Goal: Find specific page/section: Find specific page/section

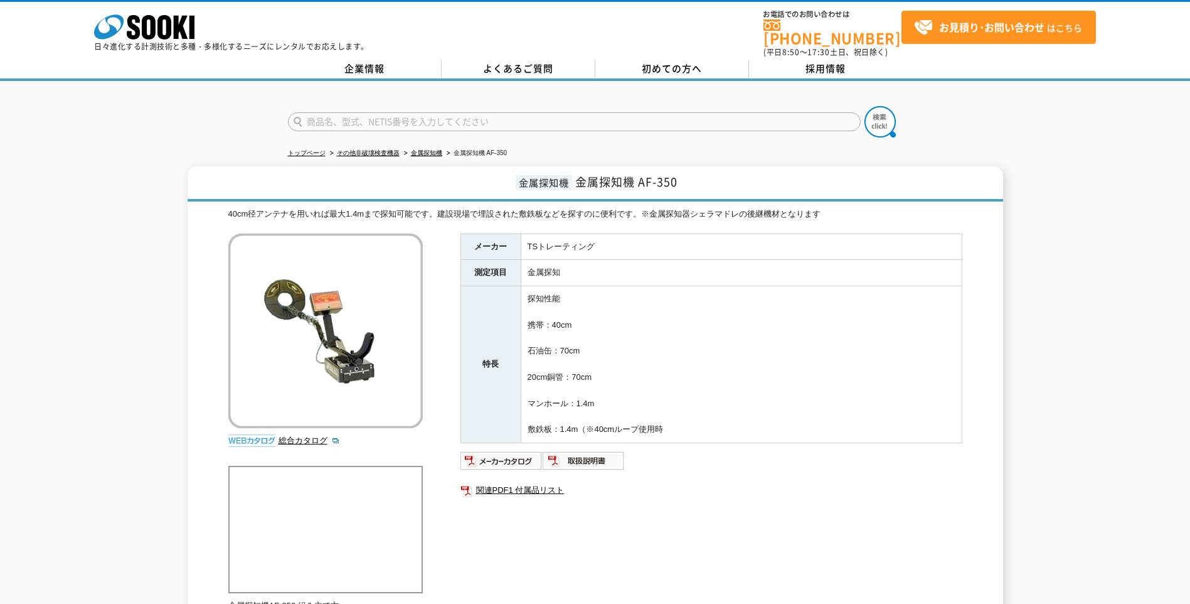
click at [98, 171] on div "金属探知機 金属探知機 AF-350 40cm径アンテナを用いれば最大1.4mまで探知可能です。建設現場で埋設された敷鉄板などを探すのに便利です。※金属探知器…" at bounding box center [595, 389] width 1190 height 446
click at [381, 149] on link "その他非破壊検査機器" at bounding box center [368, 152] width 63 height 7
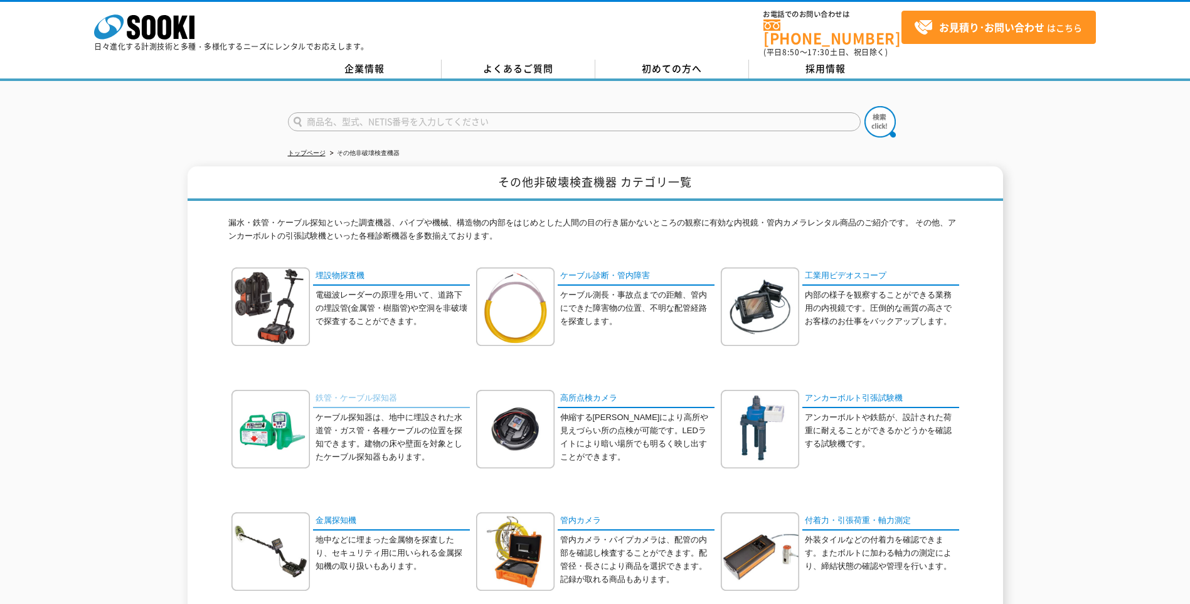
click at [386, 390] on link "鉄管・ケーブル探知器" at bounding box center [391, 399] width 157 height 18
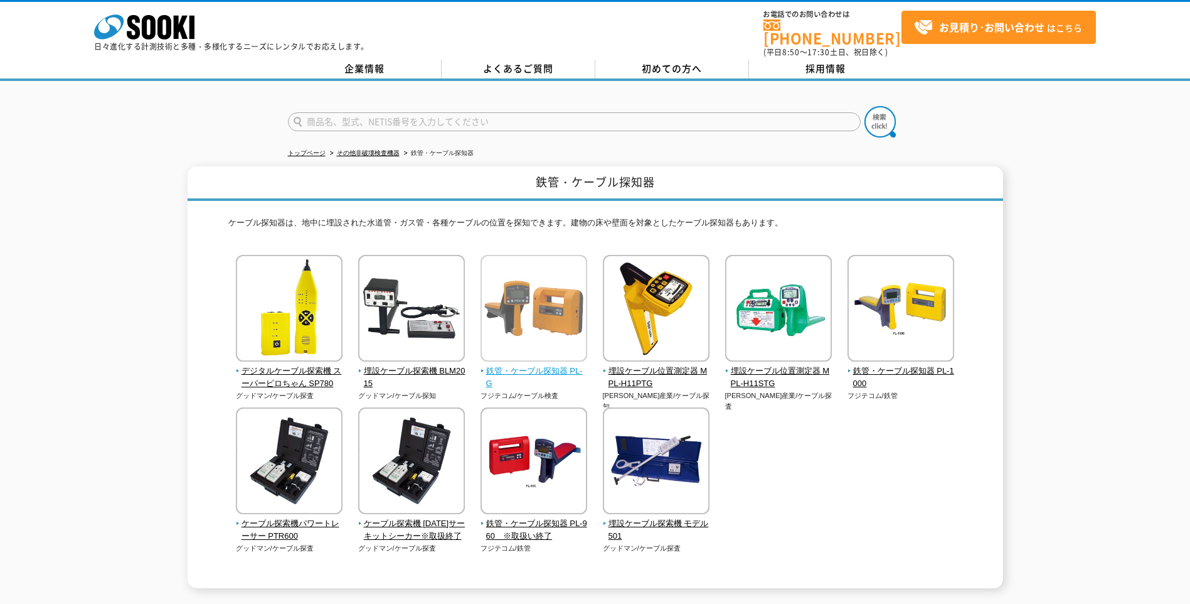
click at [555, 365] on span "鉄管・ケーブル探知器 PL-G" at bounding box center [534, 378] width 107 height 26
